Goal: Task Accomplishment & Management: Use online tool/utility

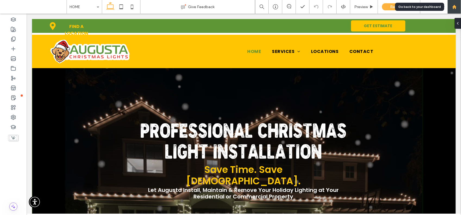
click at [454, 7] on use at bounding box center [454, 7] width 4 height 4
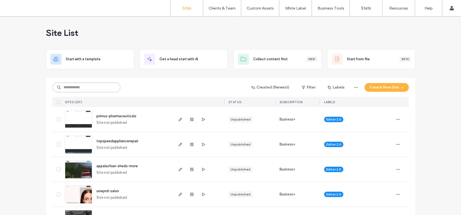
click at [64, 85] on input at bounding box center [86, 88] width 68 height 10
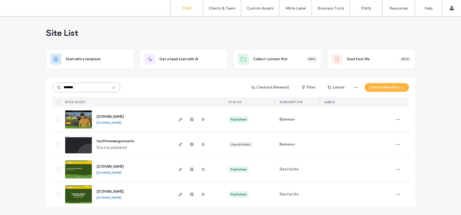
type input "*******"
click at [71, 165] on img at bounding box center [78, 178] width 27 height 37
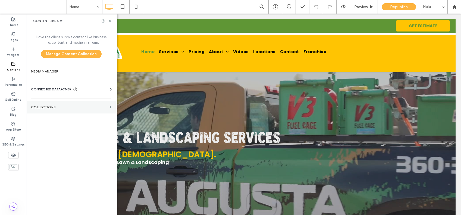
click at [52, 106] on label "Collections" at bounding box center [69, 107] width 77 height 4
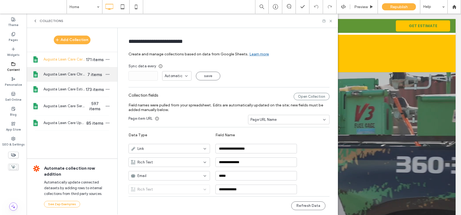
click at [71, 77] on span "Augusta Lawn Care Christmas Lights Install" at bounding box center [64, 74] width 42 height 5
type input "**********"
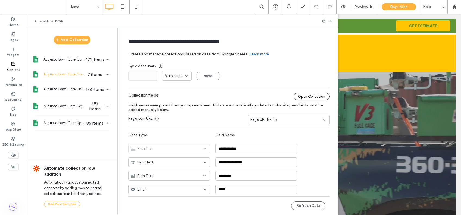
click at [298, 96] on div "Open Collection" at bounding box center [312, 96] width 36 height 7
click at [330, 21] on icon at bounding box center [331, 21] width 4 height 4
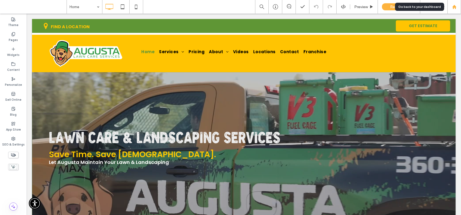
click at [454, 7] on use at bounding box center [454, 7] width 4 height 4
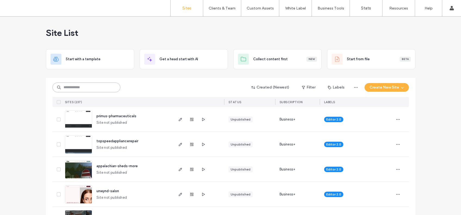
click at [79, 90] on input at bounding box center [86, 88] width 68 height 10
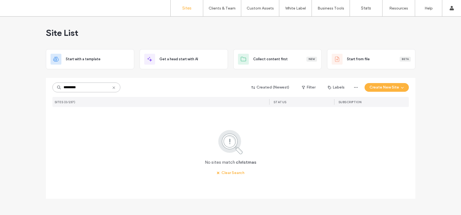
drag, startPoint x: 55, startPoint y: 87, endPoint x: 41, endPoint y: 86, distance: 13.9
click at [41, 86] on div "Site List Start with a template Get a head start with AI Collect content first …" at bounding box center [230, 116] width 461 height 199
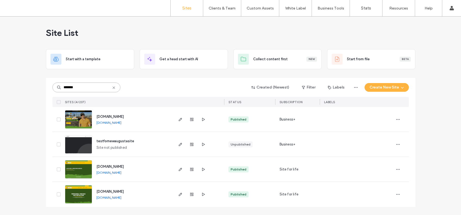
type input "*******"
click at [76, 194] on img at bounding box center [78, 203] width 27 height 37
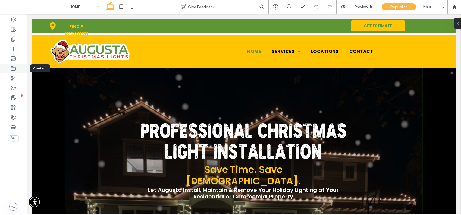
click at [14, 70] on icon at bounding box center [13, 68] width 5 height 5
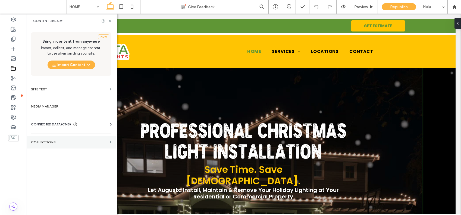
click at [44, 141] on label "Collections" at bounding box center [69, 142] width 77 height 4
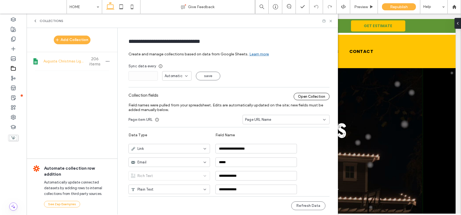
click at [304, 99] on div "Open Collection" at bounding box center [312, 96] width 36 height 7
